Goal: Information Seeking & Learning: Learn about a topic

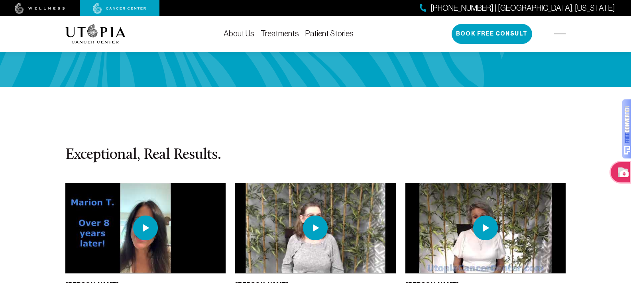
scroll to position [1734, 0]
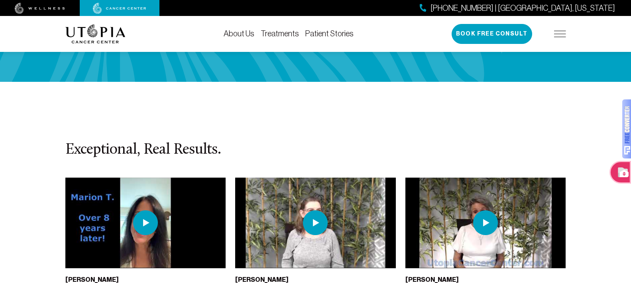
click at [317, 210] on img at bounding box center [315, 222] width 25 height 25
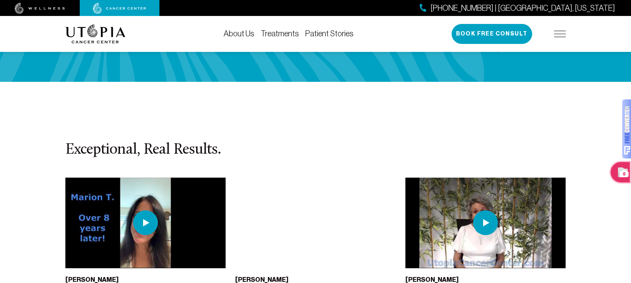
click at [109, 36] on img at bounding box center [95, 33] width 60 height 19
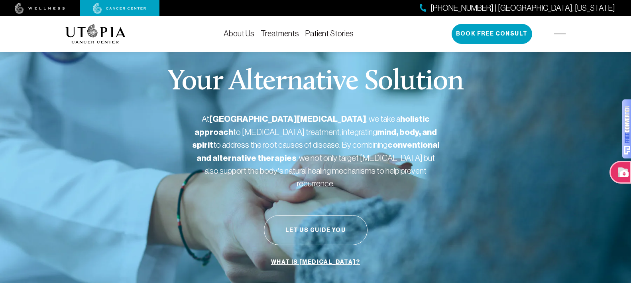
click at [559, 34] on img at bounding box center [560, 34] width 12 height 6
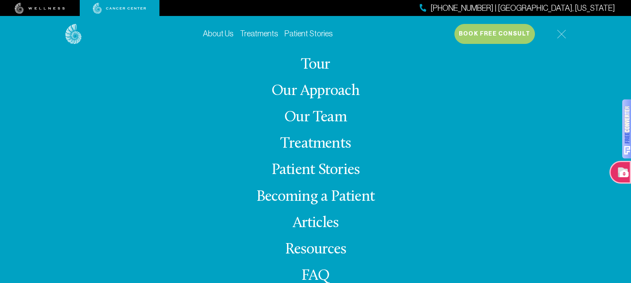
click at [224, 36] on link "About Us" at bounding box center [218, 33] width 31 height 9
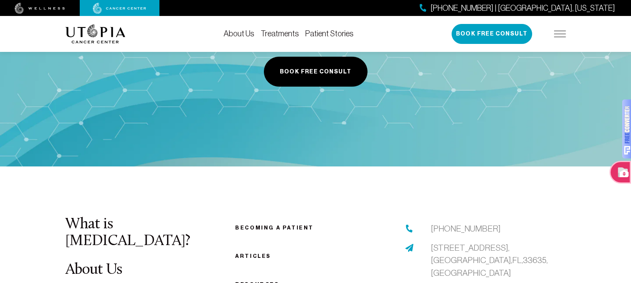
scroll to position [4027, 0]
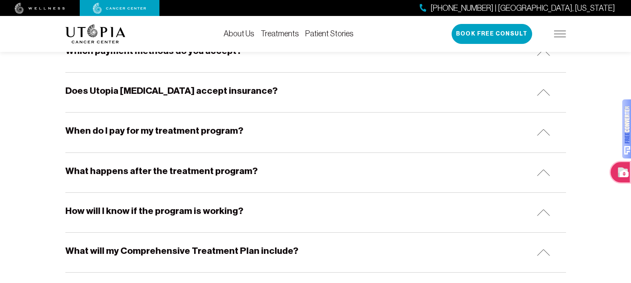
scroll to position [526, 0]
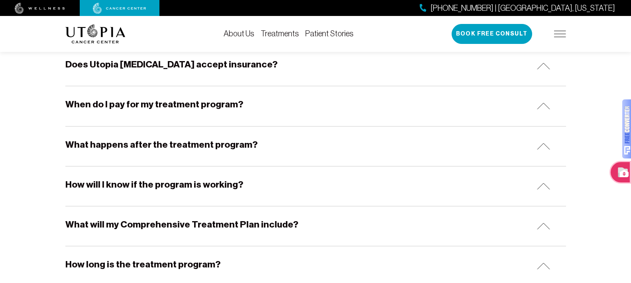
click at [235, 65] on h5 "Does Utopia [MEDICAL_DATA] accept insurance?" at bounding box center [171, 64] width 212 height 12
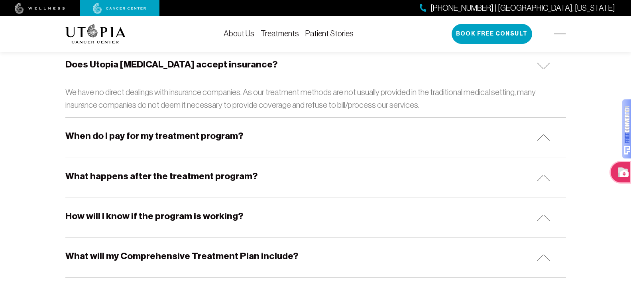
click at [225, 135] on h5 "When do I pay for my treatment program?" at bounding box center [154, 136] width 178 height 12
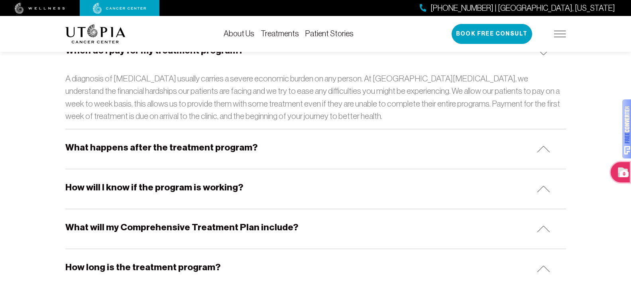
scroll to position [649, 0]
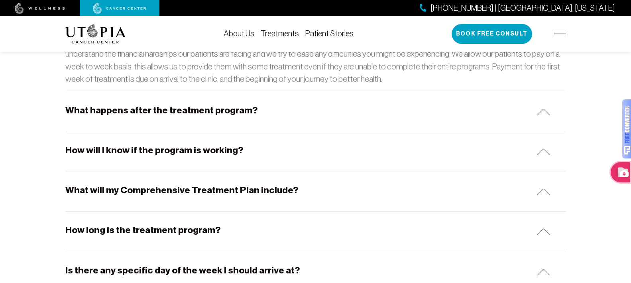
click at [224, 151] on h5 "How will I know if the program is working?" at bounding box center [154, 150] width 178 height 12
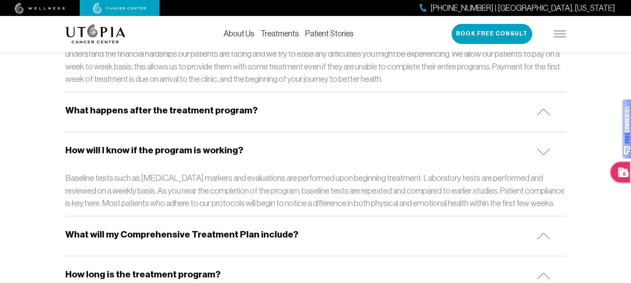
click at [273, 236] on h5 "What will my Comprehensive Treatment Plan include?" at bounding box center [181, 234] width 233 height 12
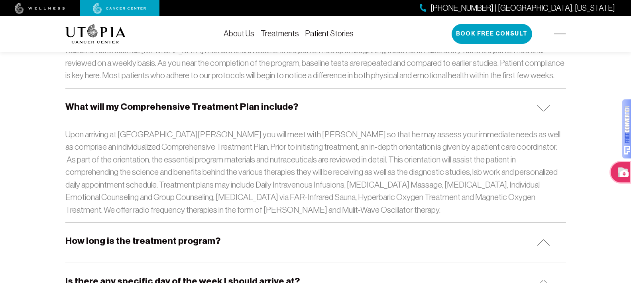
scroll to position [787, 0]
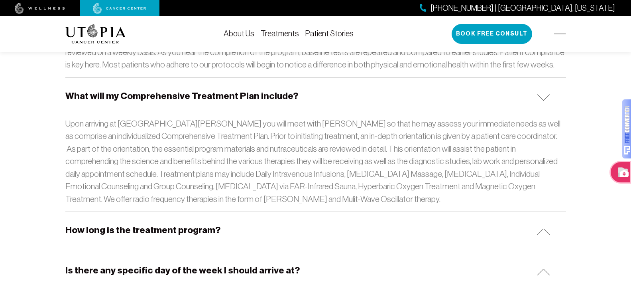
click at [202, 231] on h5 "How long is the treatment program?" at bounding box center [142, 230] width 155 height 12
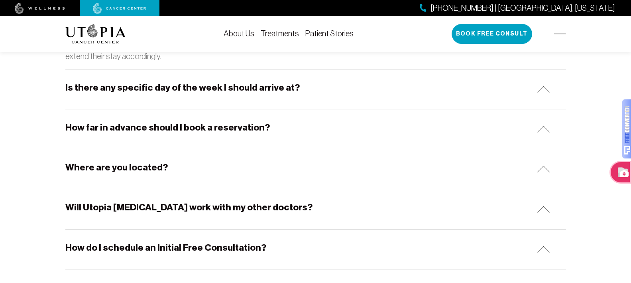
scroll to position [1043, 0]
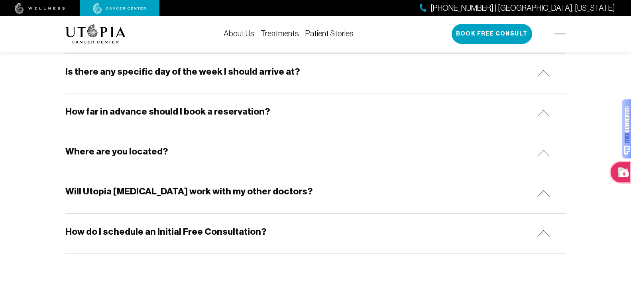
click at [154, 155] on h5 "Where are you located?" at bounding box center [116, 151] width 103 height 12
